Goal: Check status: Check status

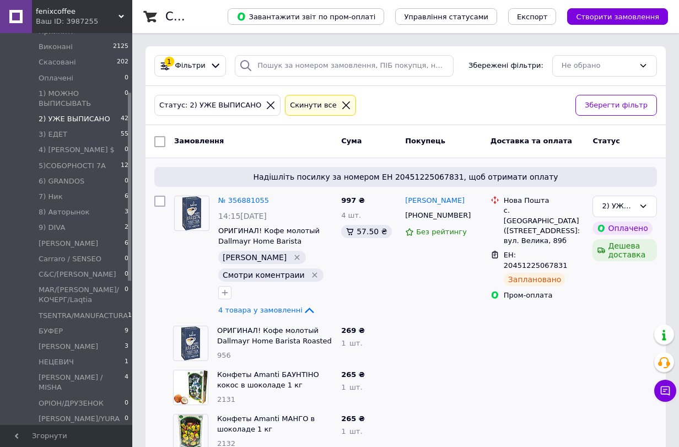
click at [263, 106] on div at bounding box center [270, 105] width 14 height 10
click at [266, 108] on icon at bounding box center [271, 105] width 10 height 10
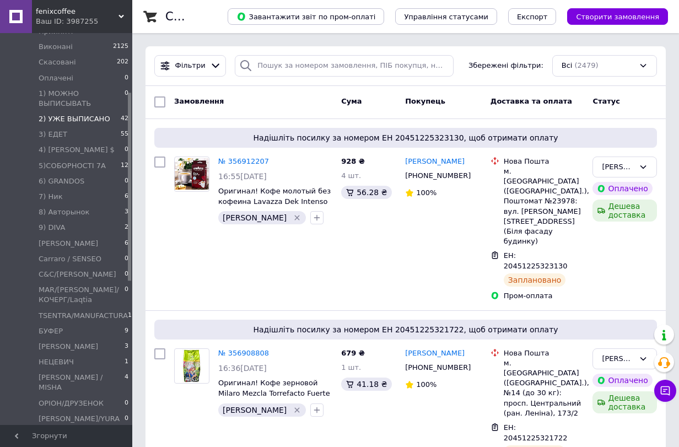
click at [321, 54] on div "Фільтри Збережені фільтри: Всі (2479)" at bounding box center [405, 66] width 520 height 40
click at [311, 61] on input "search" at bounding box center [344, 65] width 218 height 21
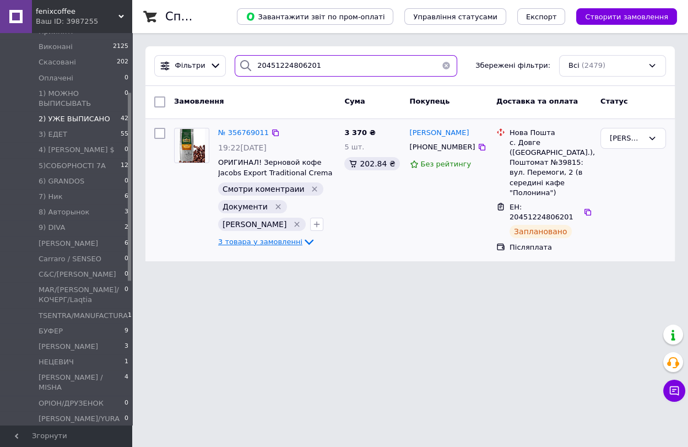
type input "20451224806201"
click at [278, 244] on span "3 товара у замовленні" at bounding box center [260, 241] width 84 height 8
